Goal: Transaction & Acquisition: Purchase product/service

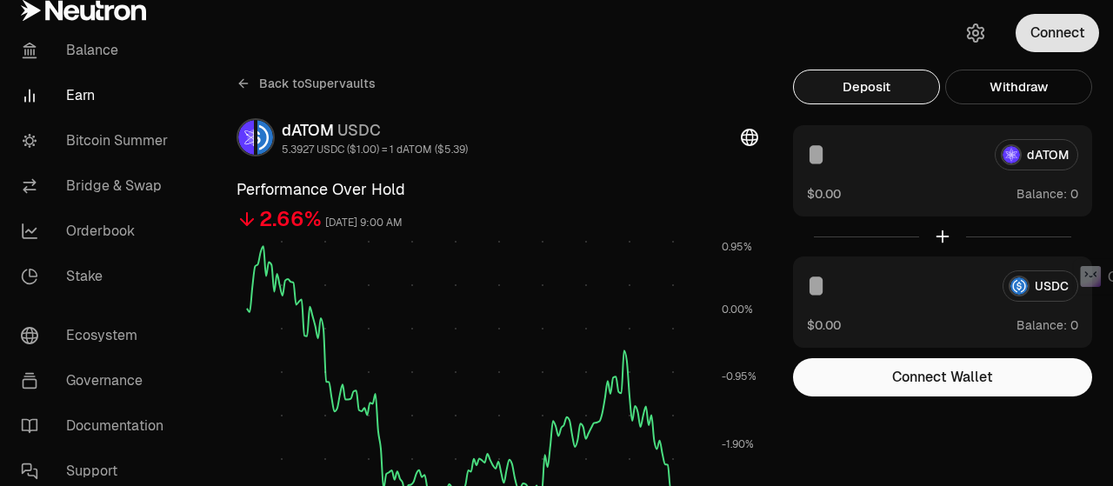
click at [1039, 24] on button "Connect" at bounding box center [1057, 33] width 83 height 38
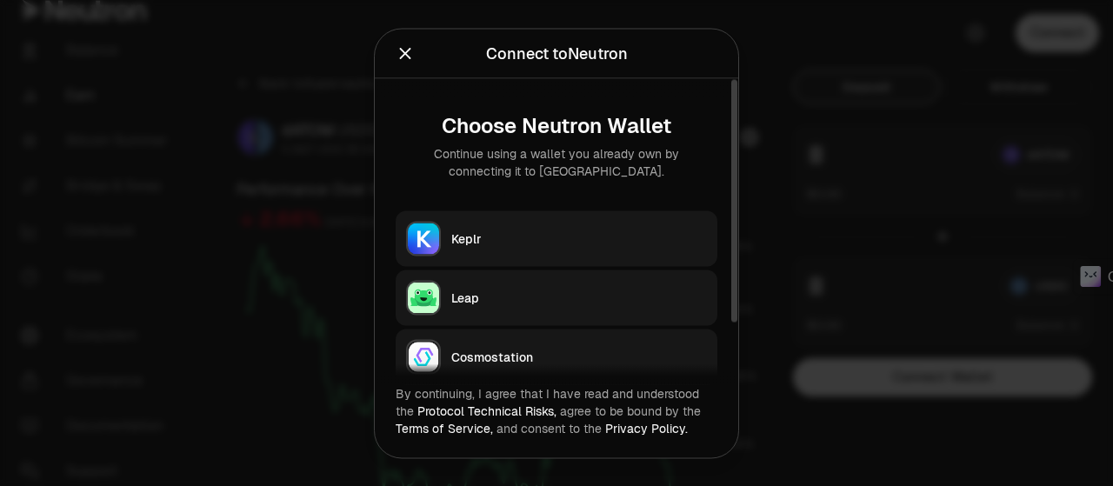
click at [612, 243] on div "Keplr" at bounding box center [579, 238] width 256 height 17
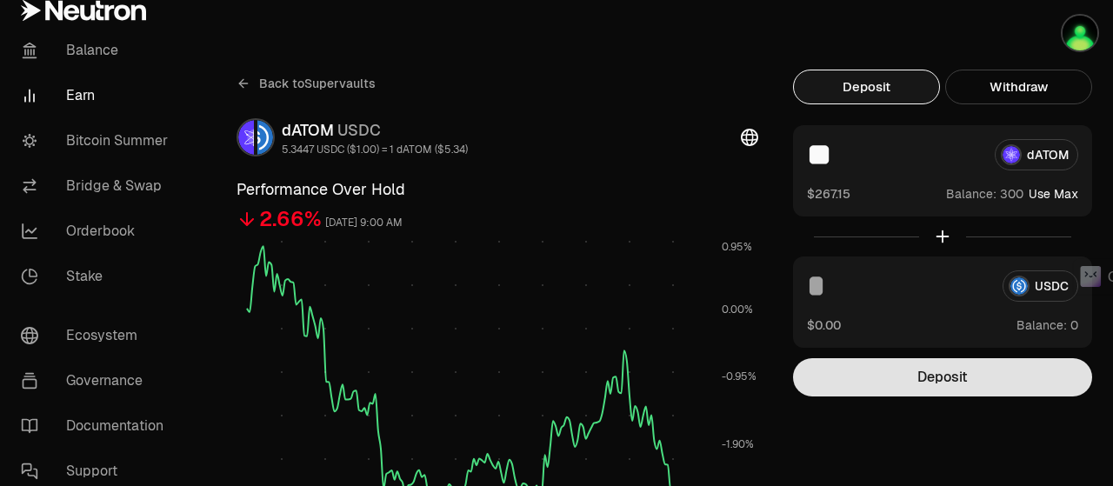
click at [958, 377] on button "Deposit" at bounding box center [942, 377] width 299 height 38
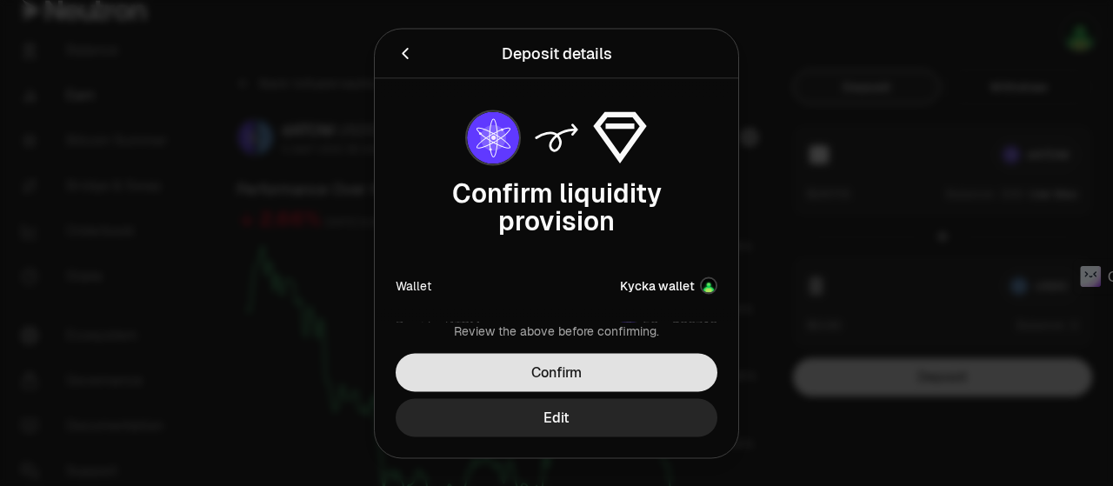
click at [630, 364] on button "Confirm" at bounding box center [557, 372] width 322 height 38
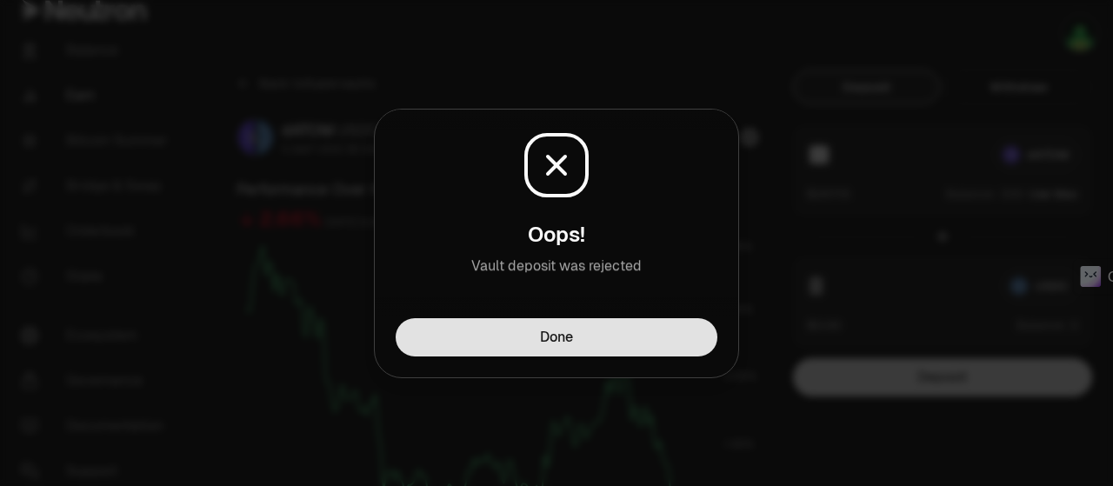
click at [640, 338] on button "Done" at bounding box center [557, 337] width 322 height 38
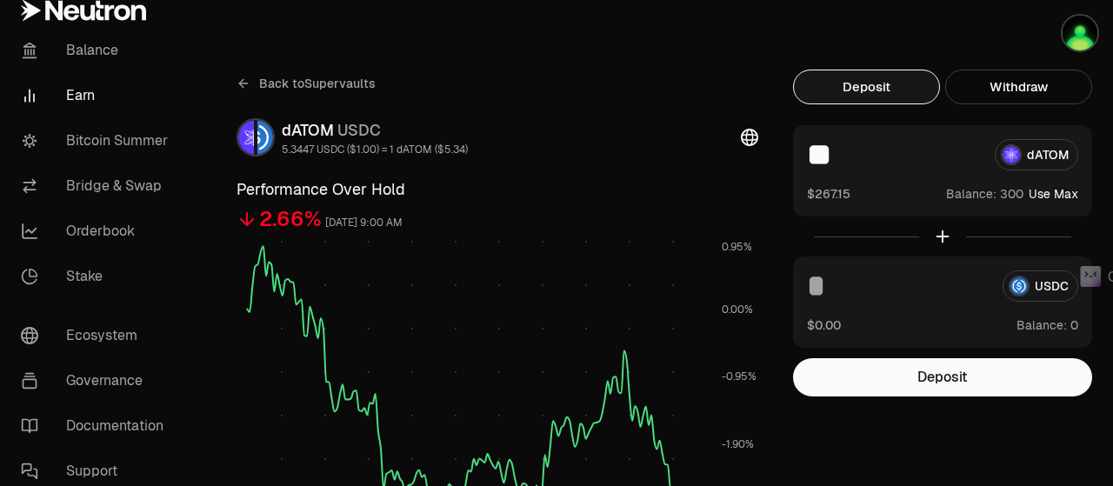
click at [811, 150] on input "**" at bounding box center [894, 154] width 174 height 31
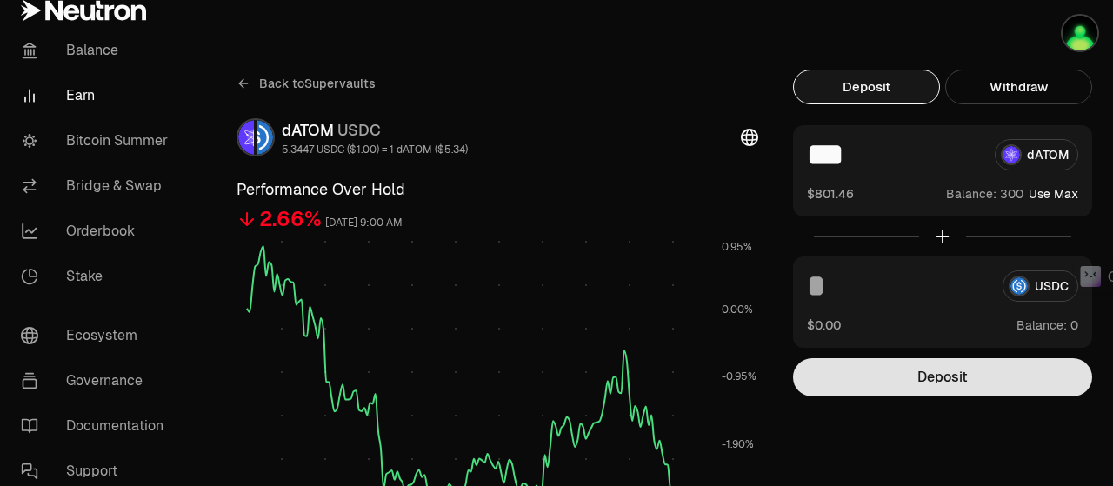
click at [924, 364] on button "Deposit" at bounding box center [942, 377] width 299 height 38
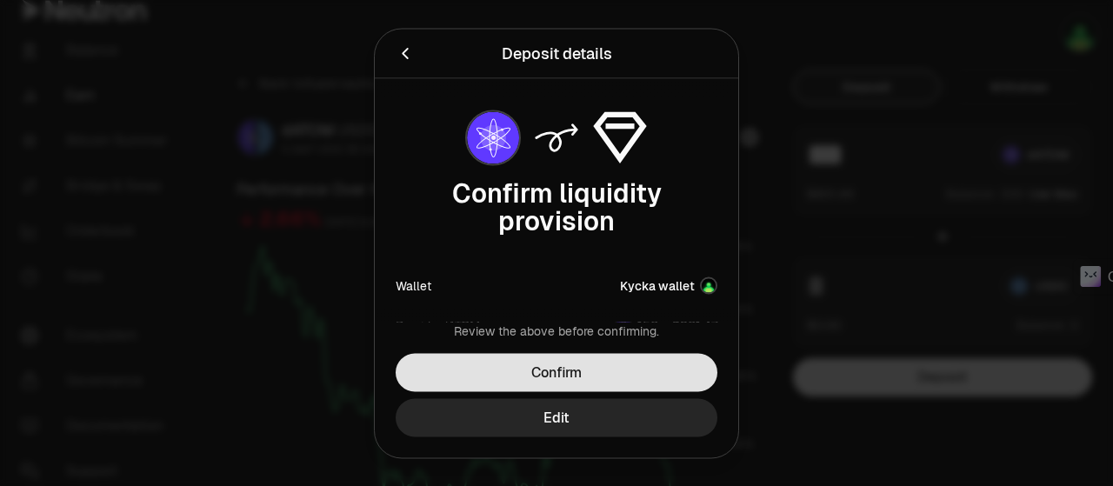
click at [657, 374] on button "Confirm" at bounding box center [557, 372] width 322 height 38
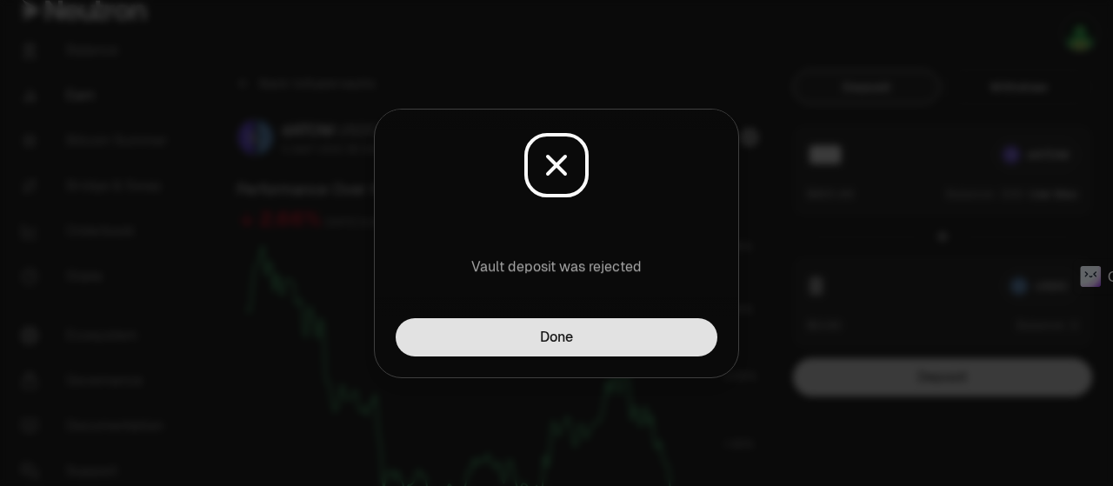
click at [637, 355] on button "Done" at bounding box center [557, 337] width 322 height 38
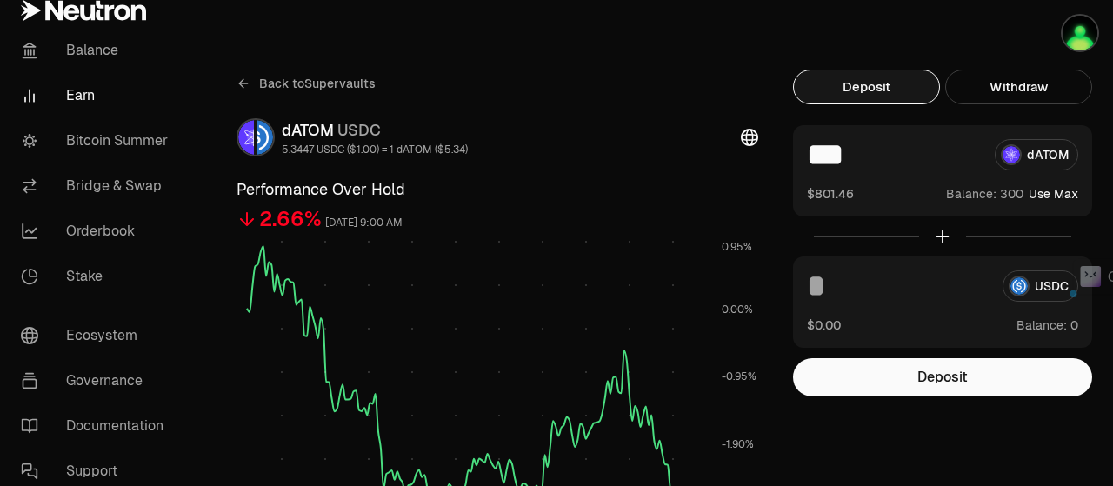
drag, startPoint x: 835, startPoint y: 163, endPoint x: 787, endPoint y: 168, distance: 48.1
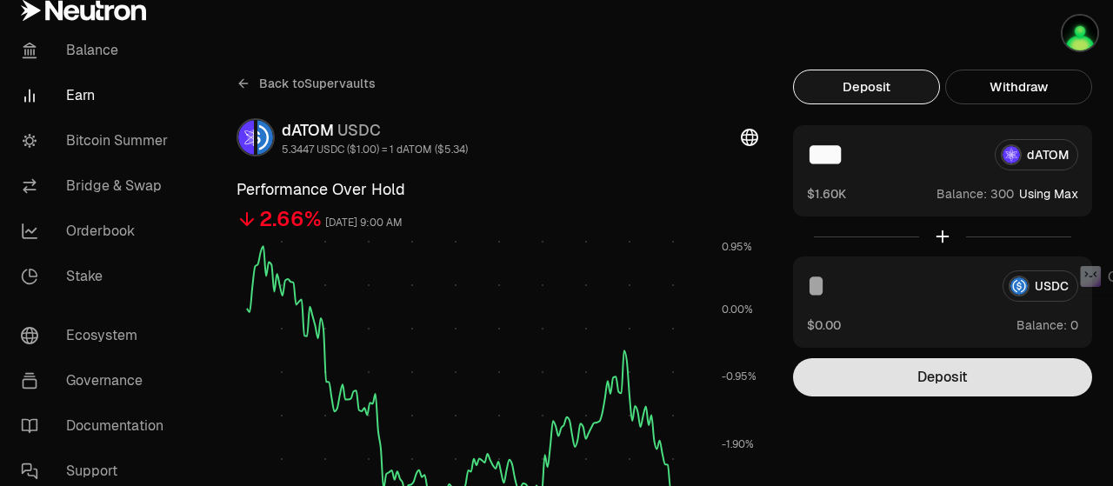
type input "***"
click at [953, 376] on button "Deposit" at bounding box center [942, 377] width 299 height 38
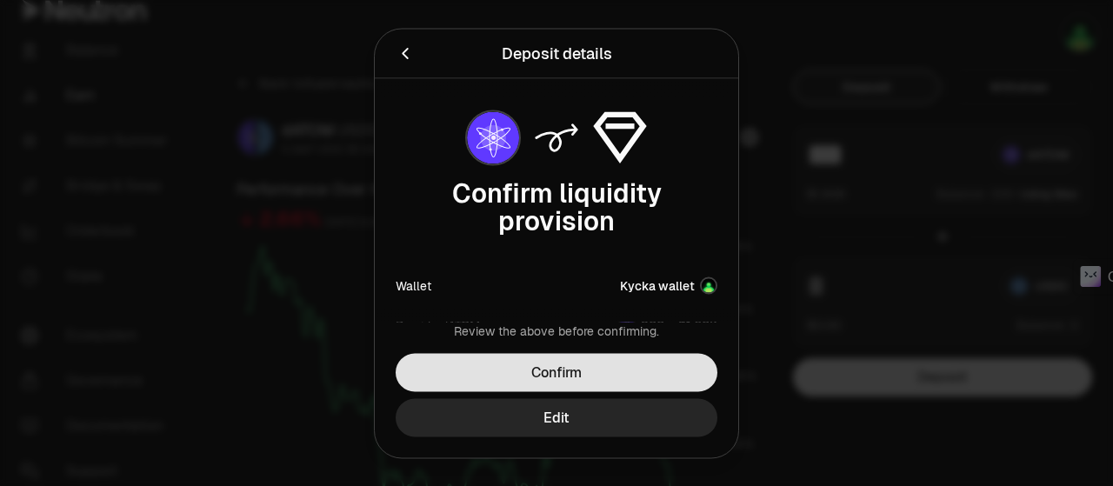
click at [640, 371] on button "Confirm" at bounding box center [557, 372] width 322 height 38
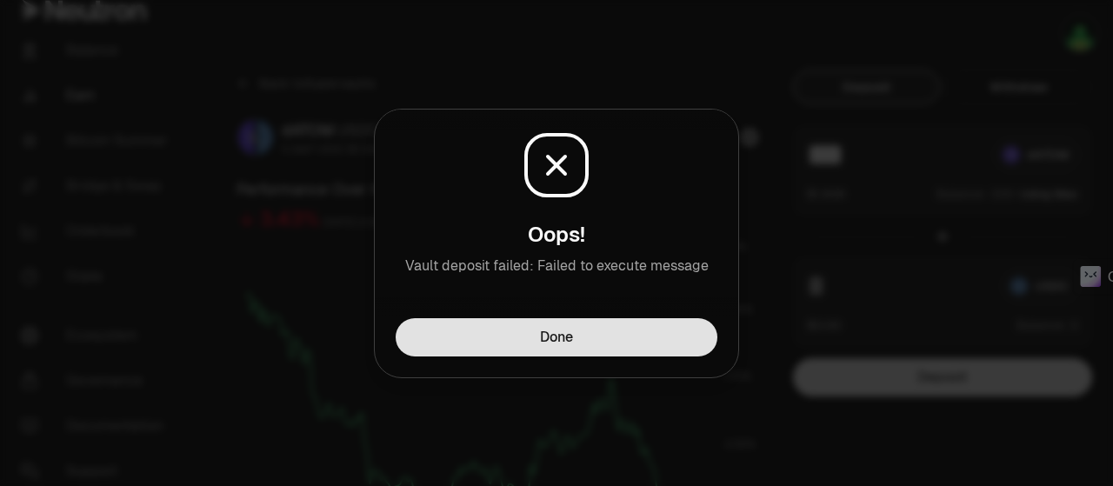
click at [646, 340] on button "Done" at bounding box center [557, 337] width 322 height 38
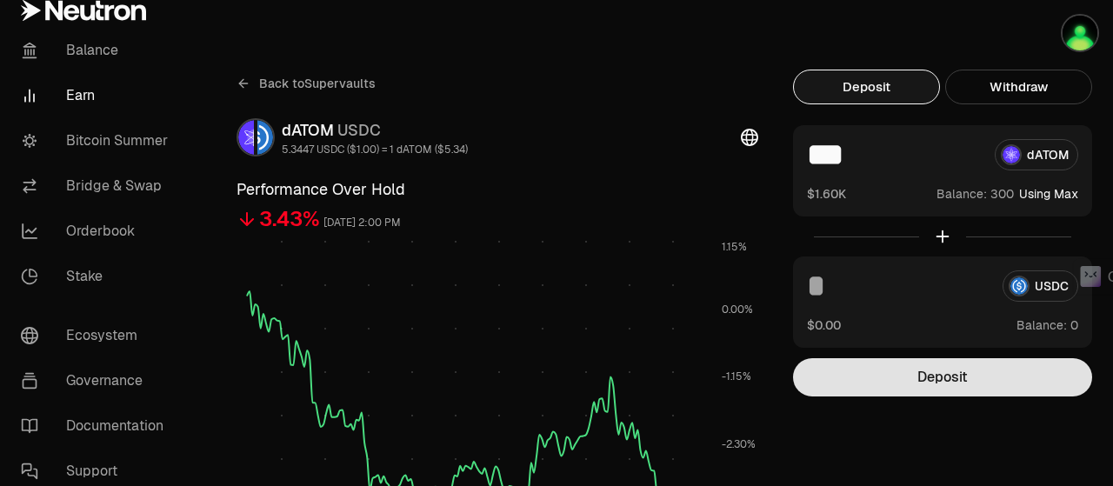
click at [893, 363] on button "Deposit" at bounding box center [942, 377] width 299 height 38
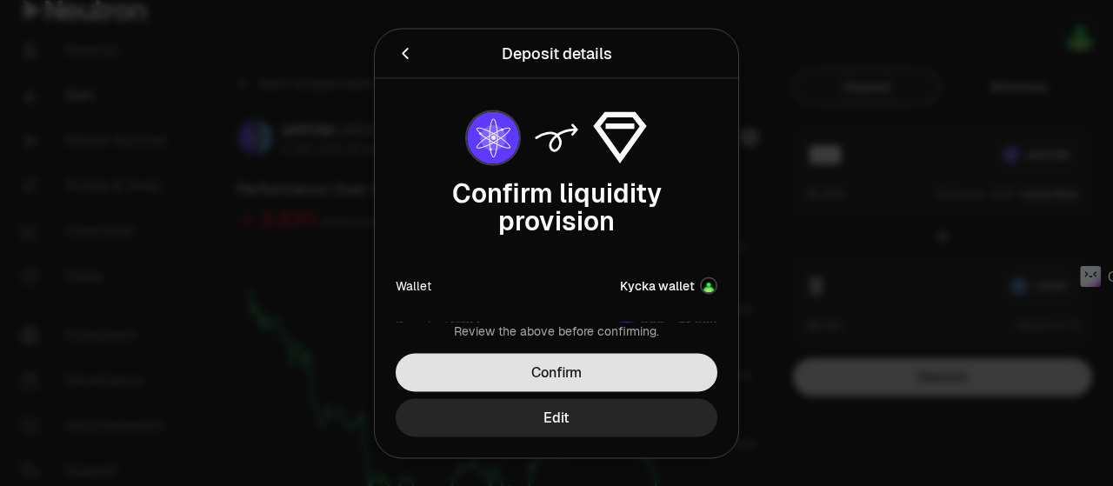
click at [638, 373] on button "Confirm" at bounding box center [557, 372] width 322 height 38
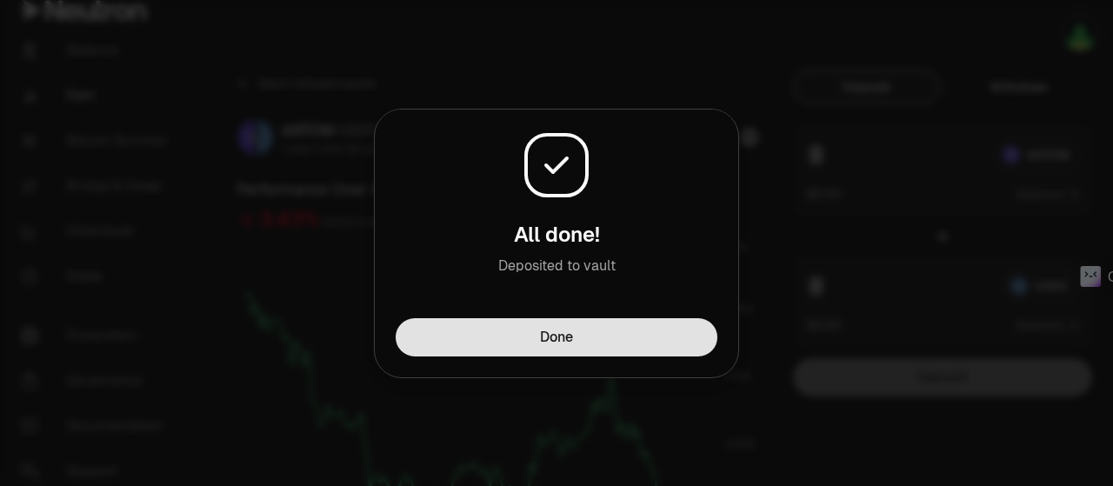
click at [615, 346] on button "Done" at bounding box center [557, 337] width 322 height 38
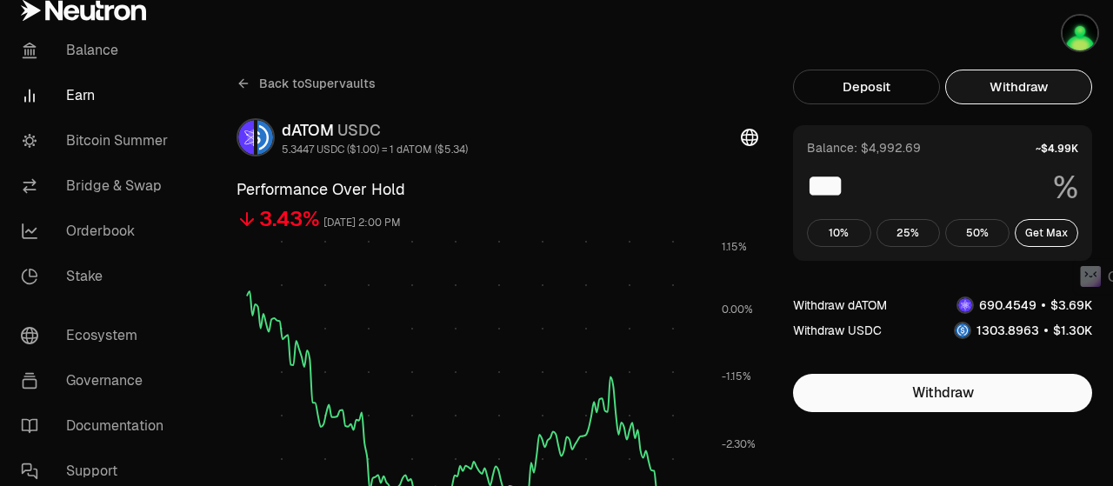
click at [1023, 80] on button "Withdraw" at bounding box center [1018, 87] width 147 height 35
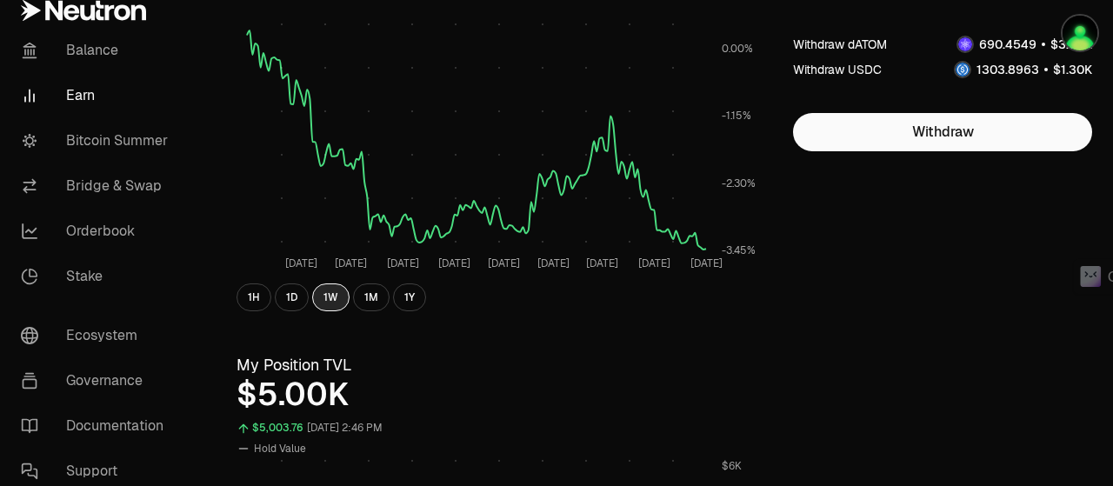
click at [325, 303] on button "1W" at bounding box center [330, 297] width 37 height 28
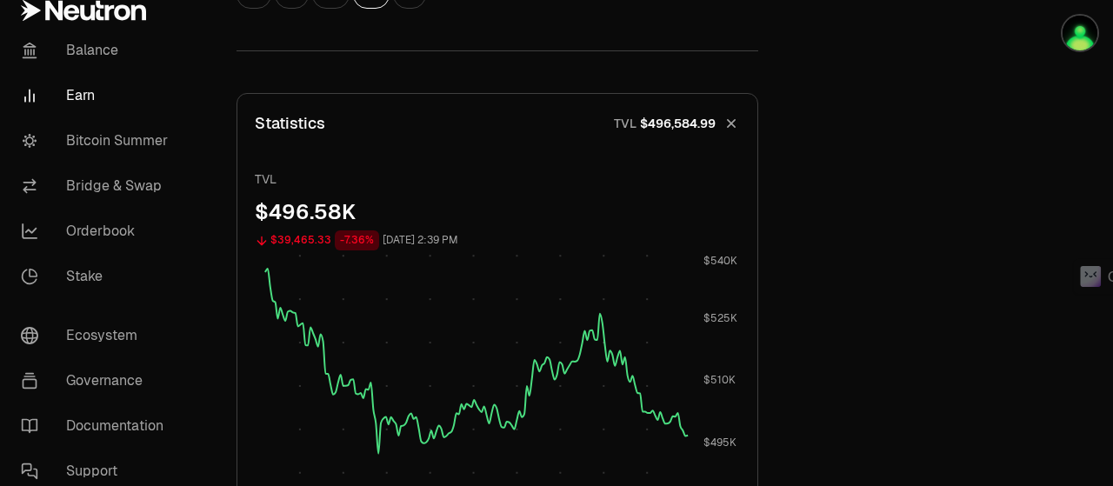
scroll to position [1304, 0]
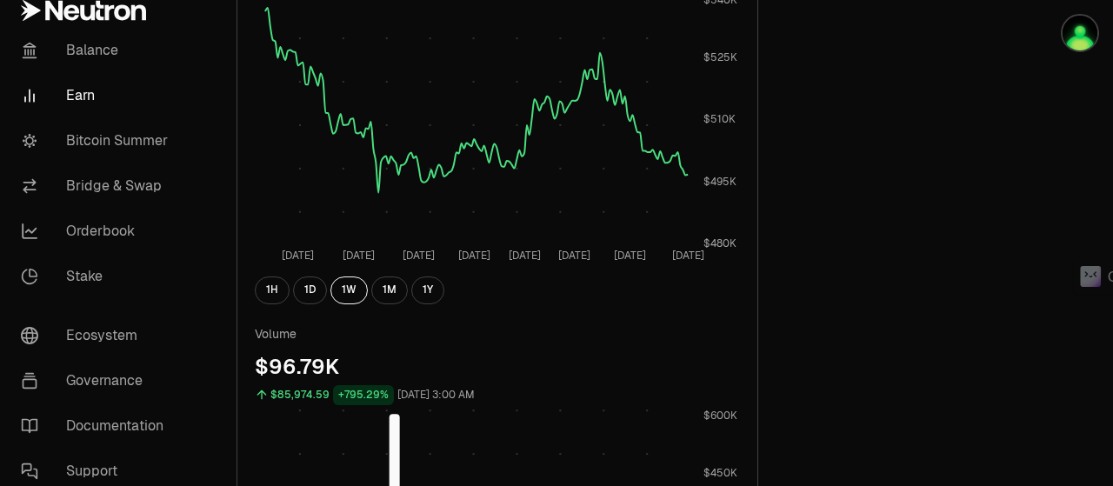
click at [760, 63] on div "Back to Supervaults dATOM USDC 5.3447 USDC ($1.00) = 1 dATOM ($5.34) Performanc…" at bounding box center [497, 30] width 563 height 2530
